Goal: Task Accomplishment & Management: Complete application form

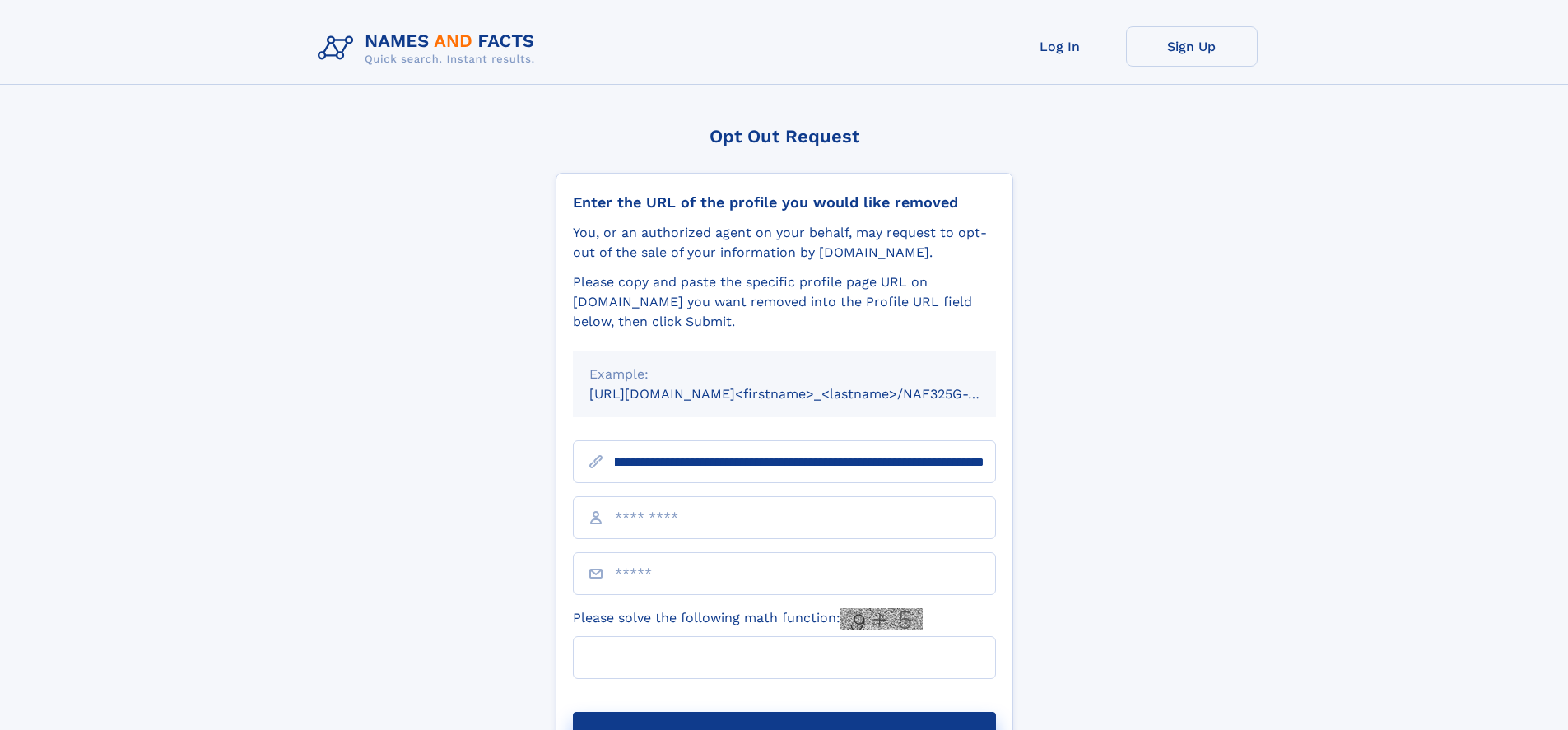
scroll to position [0, 186]
type input "**********"
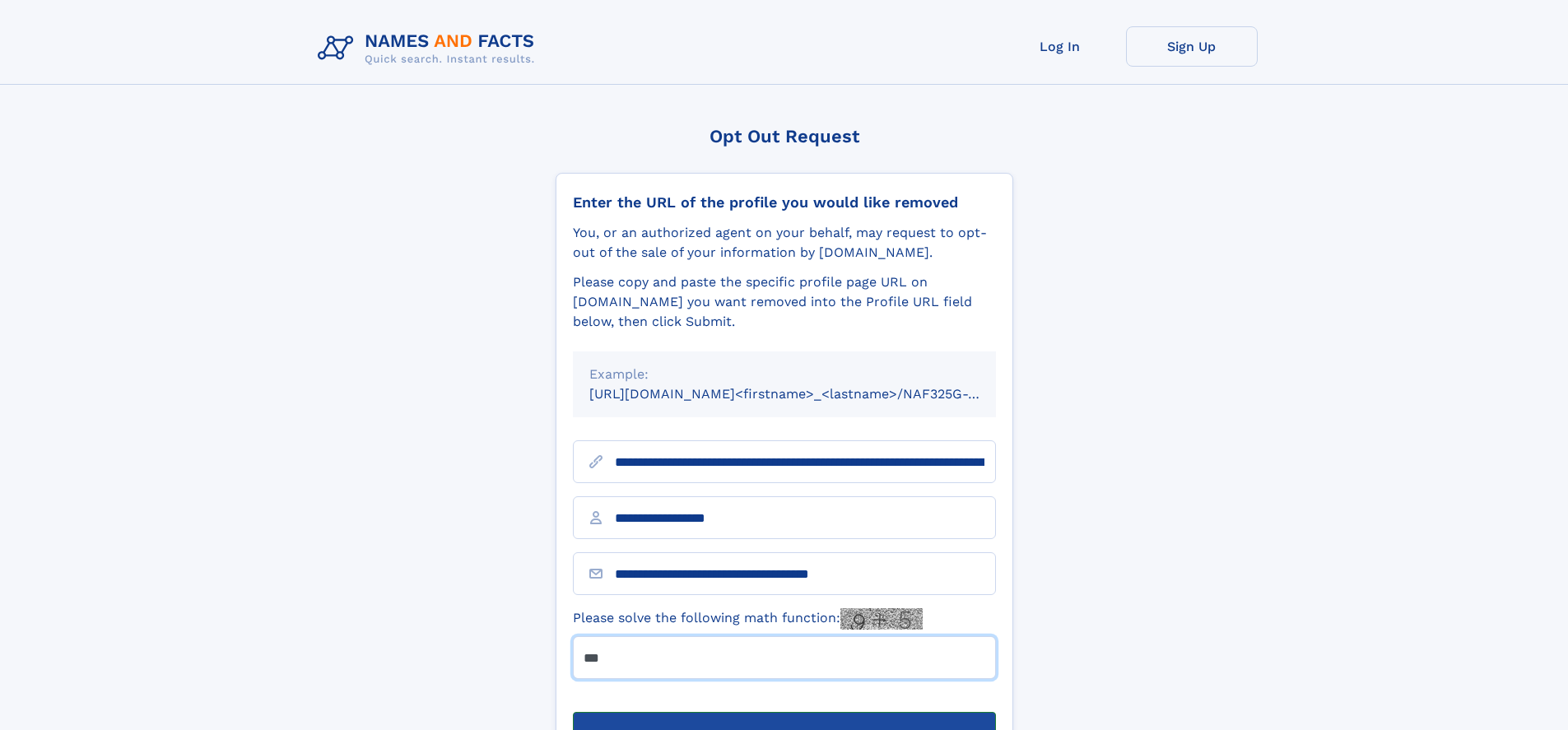
type input "***"
click at [784, 712] on button "Submit Opt Out Request" at bounding box center [784, 737] width 423 height 52
